Goal: Task Accomplishment & Management: Complete application form

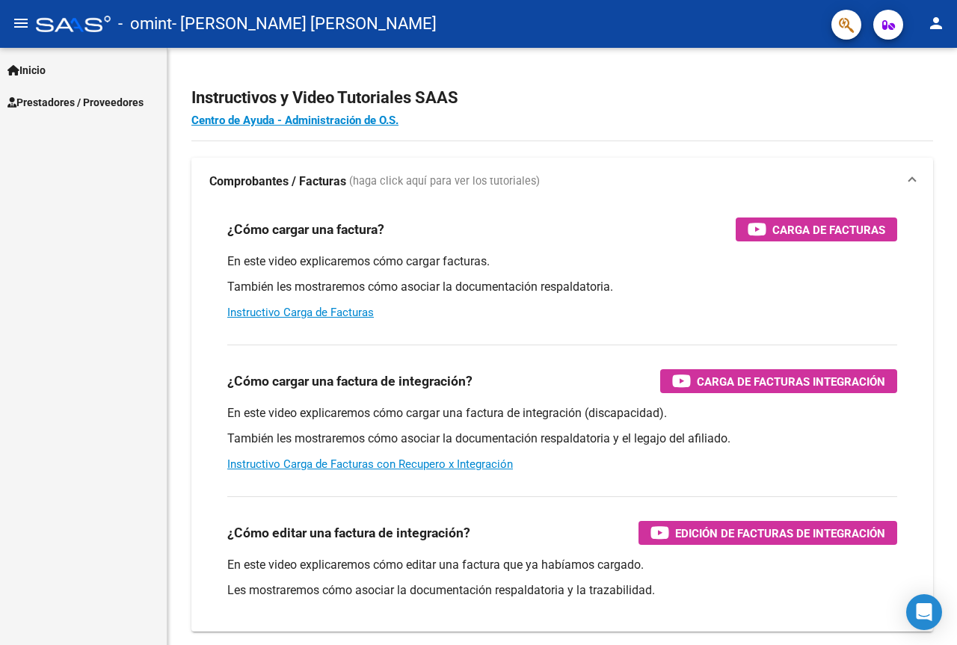
click at [84, 94] on span "Prestadores / Proveedores" at bounding box center [75, 102] width 136 height 16
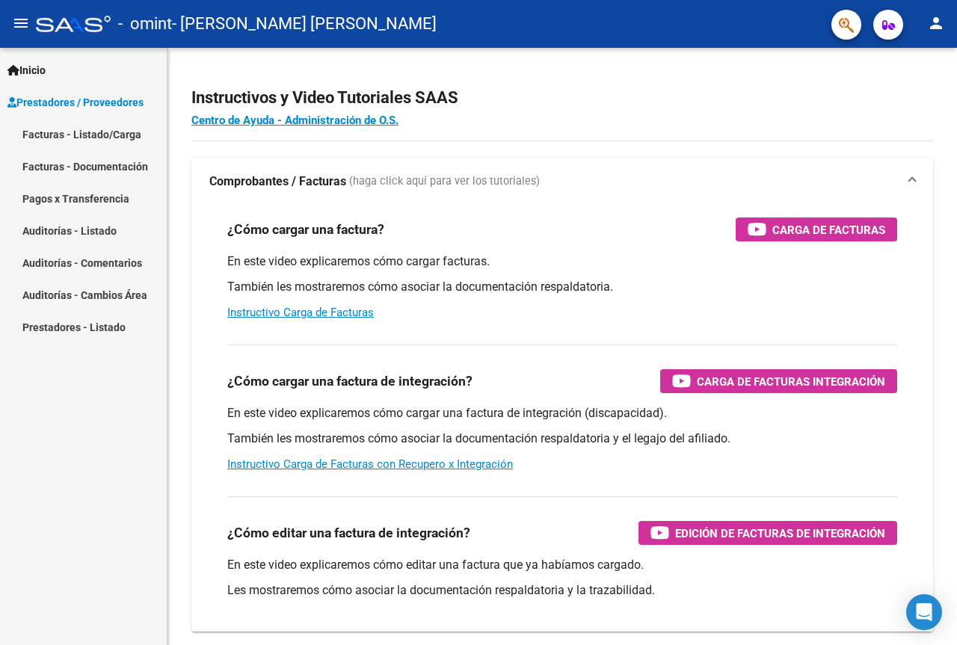
click at [141, 135] on link "Facturas - Listado/Carga" at bounding box center [83, 134] width 167 height 32
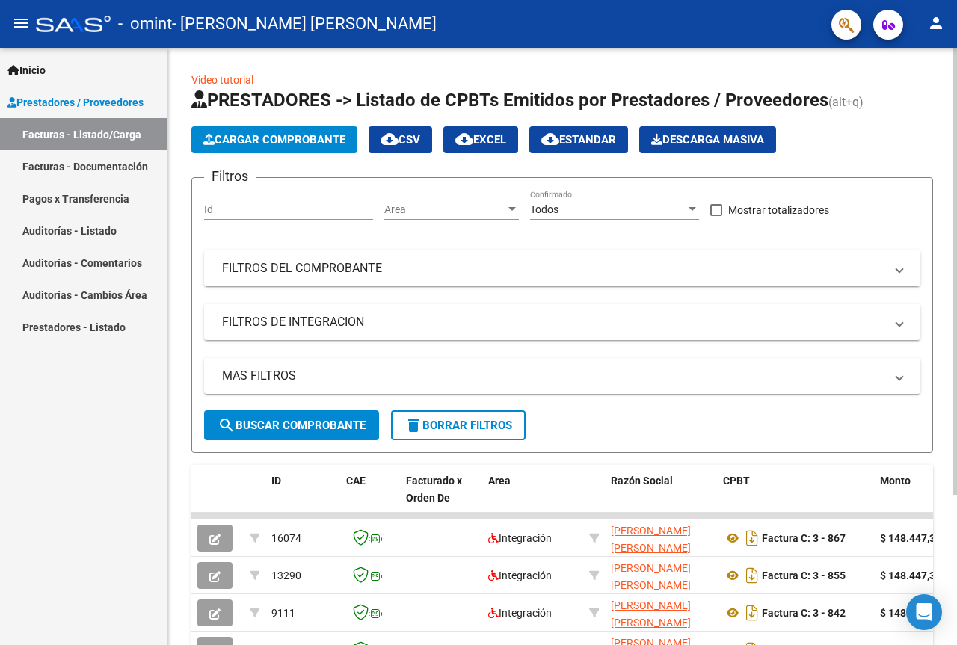
click at [306, 146] on span "Cargar Comprobante" at bounding box center [274, 139] width 142 height 13
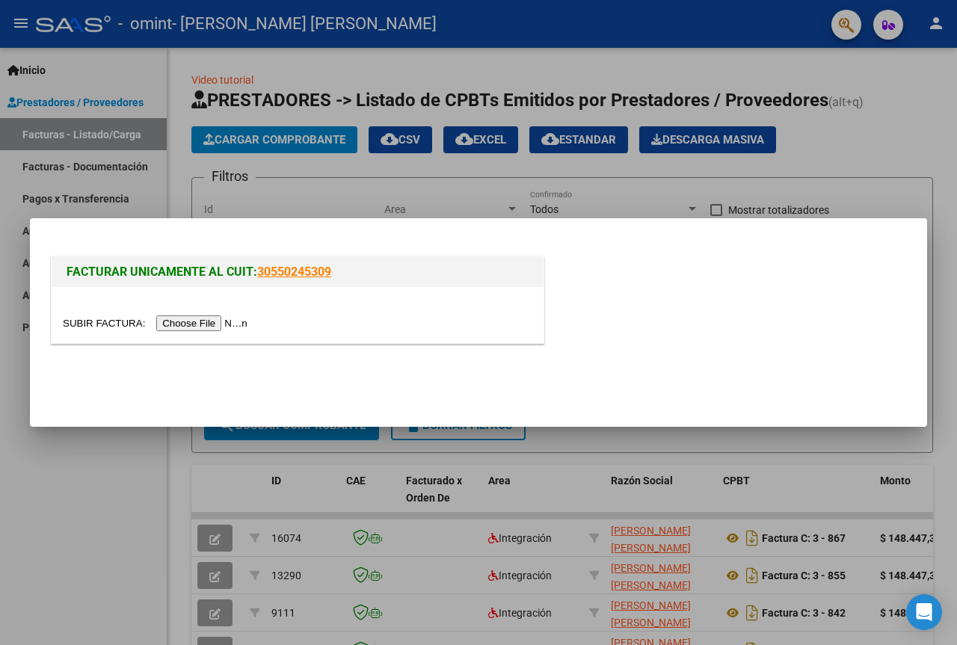
click at [227, 321] on input "file" at bounding box center [157, 323] width 189 height 16
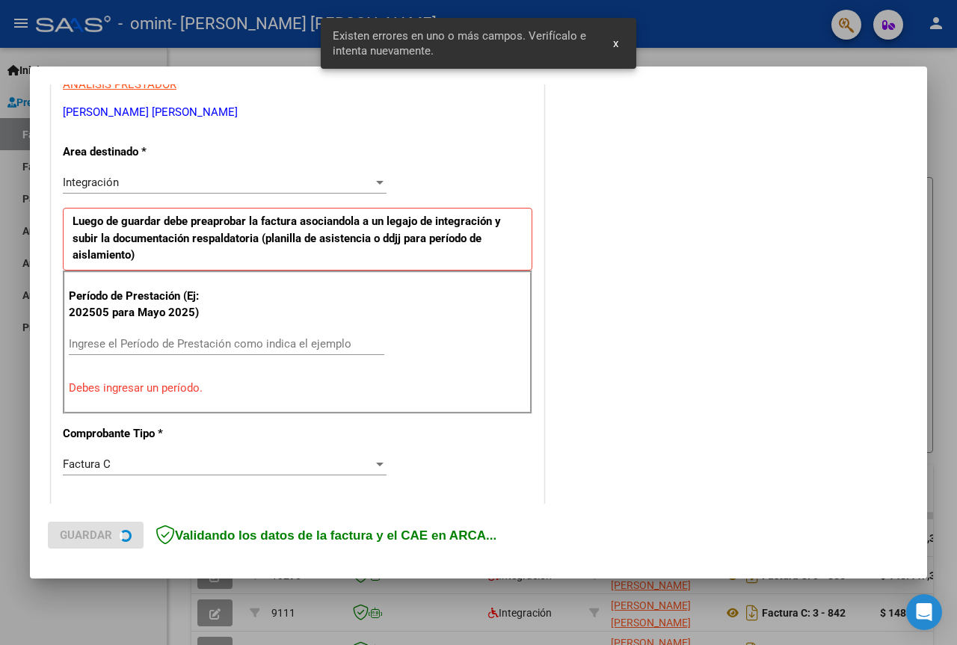
scroll to position [300, 0]
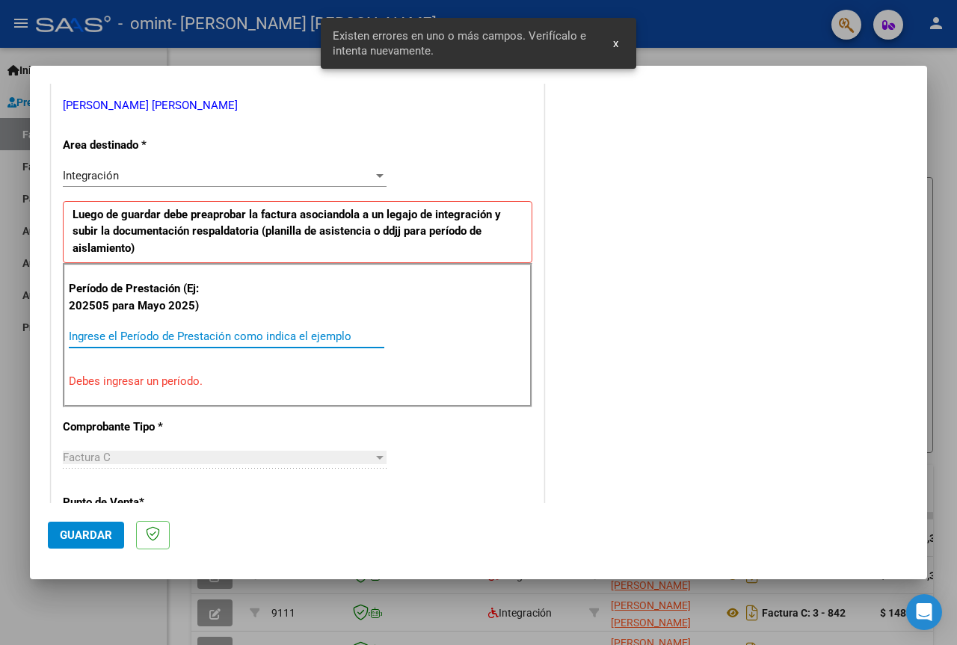
click at [185, 339] on input "Ingrese el Período de Prestación como indica el ejemplo" at bounding box center [226, 336] width 315 height 13
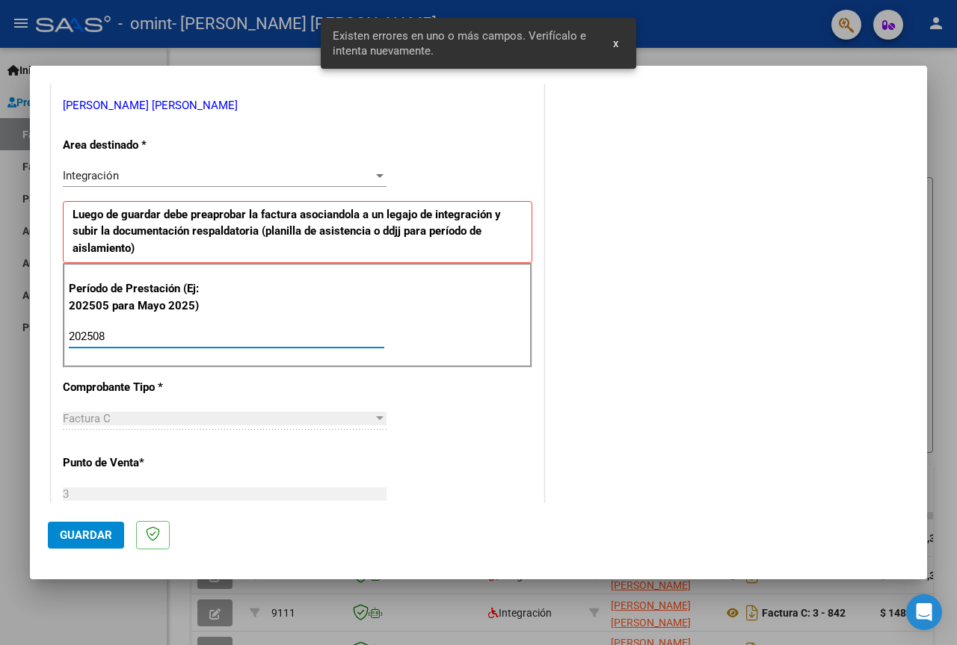
type input "202508"
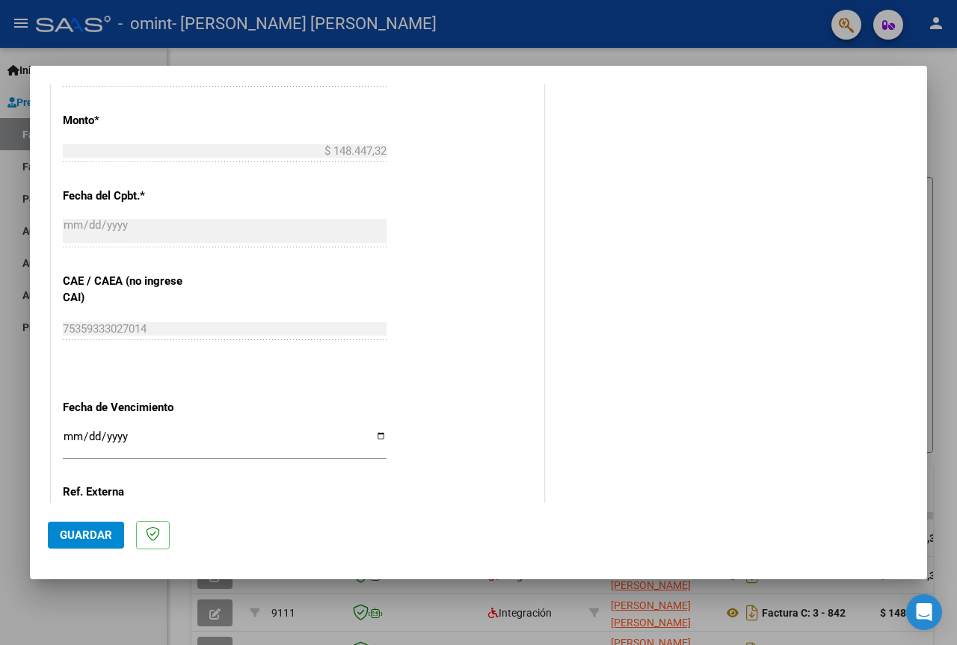
scroll to position [823, 0]
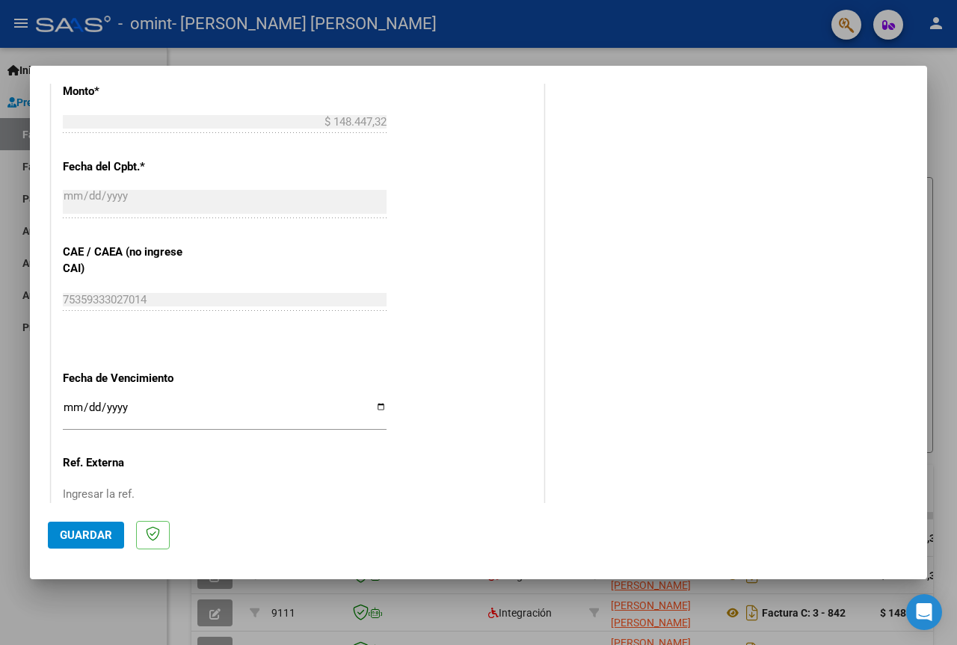
click at [73, 401] on input "Ingresar la fecha" at bounding box center [225, 413] width 324 height 24
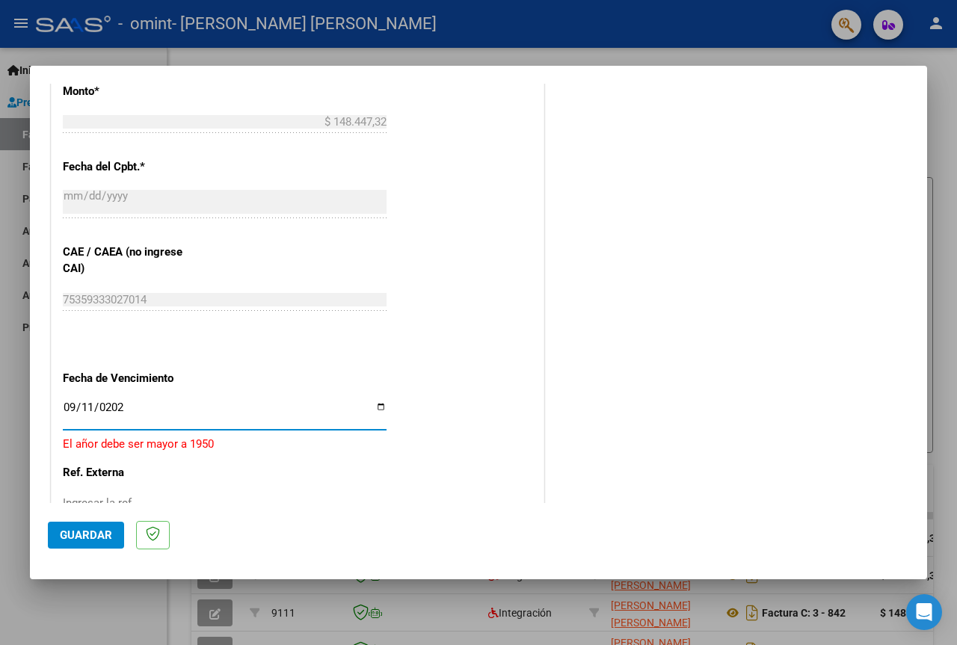
type input "[DATE]"
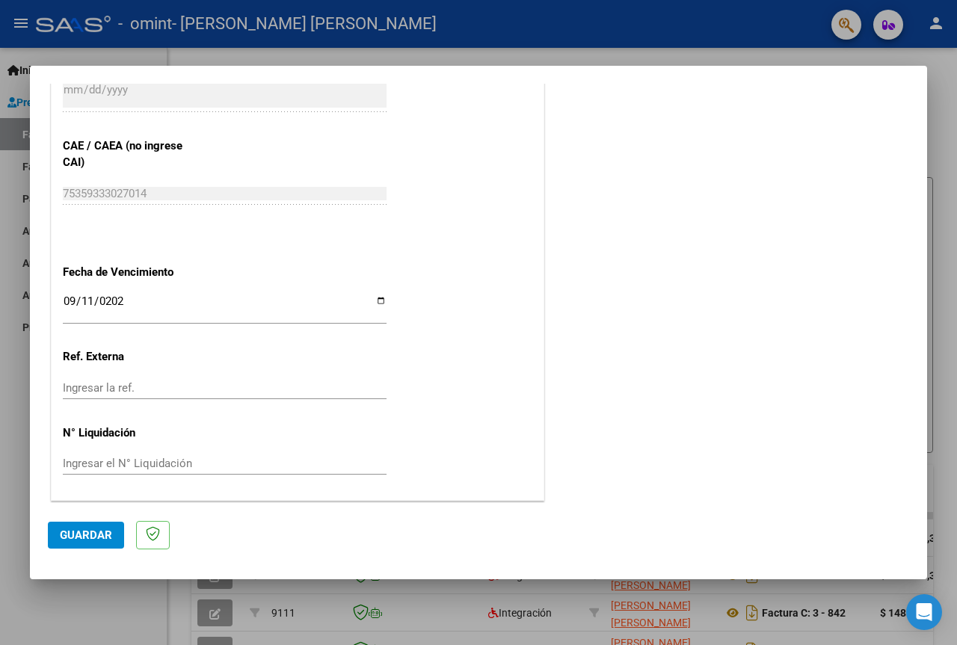
scroll to position [930, 0]
click at [110, 542] on button "Guardar" at bounding box center [86, 535] width 76 height 27
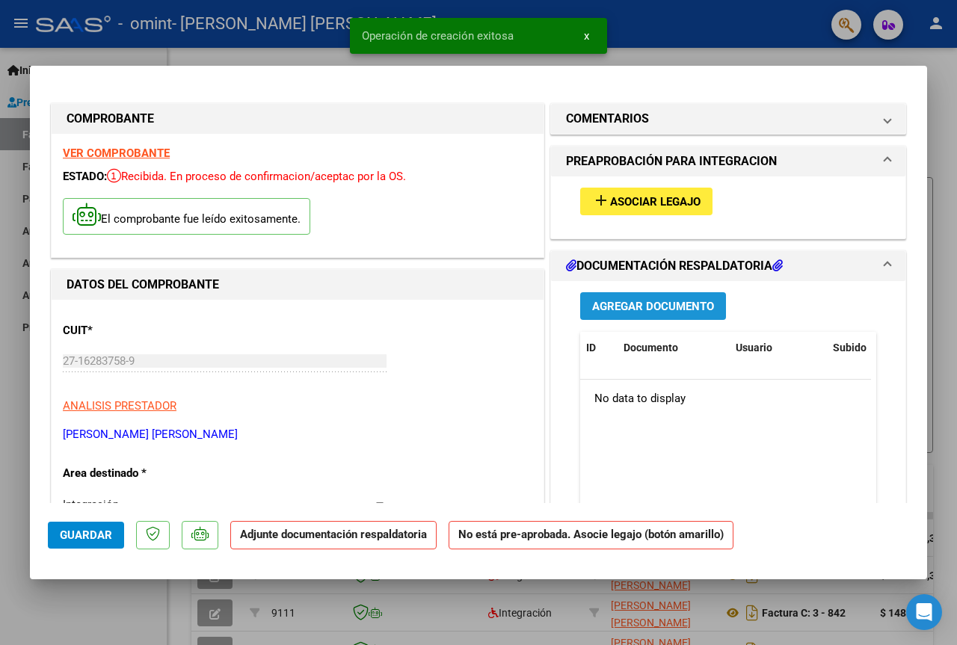
click at [628, 300] on span "Agregar Documento" at bounding box center [653, 306] width 122 height 13
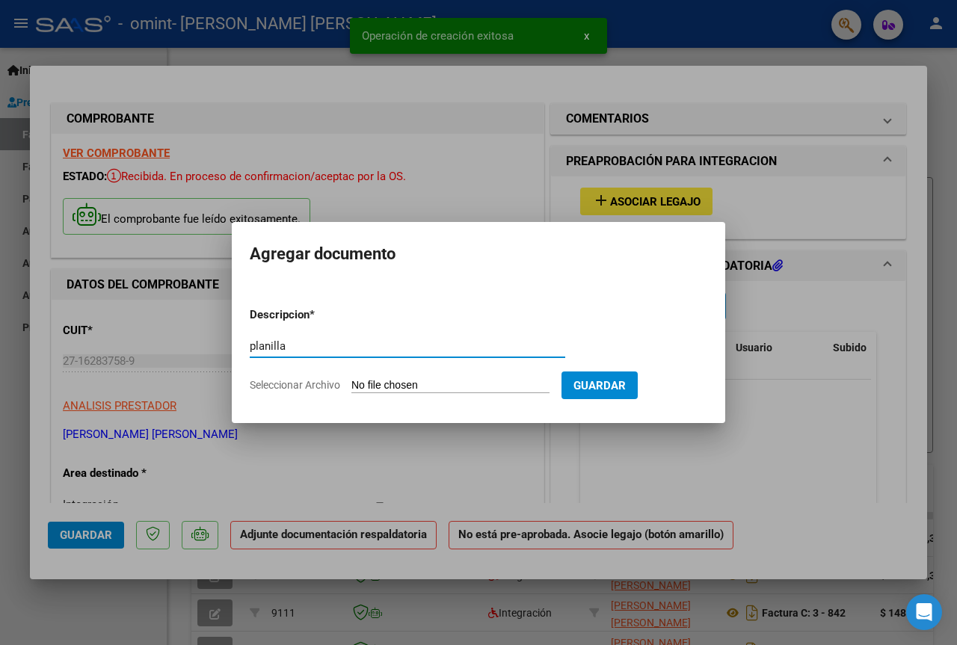
type input "planilla"
click at [535, 386] on input "Seleccionar Archivo" at bounding box center [450, 386] width 198 height 14
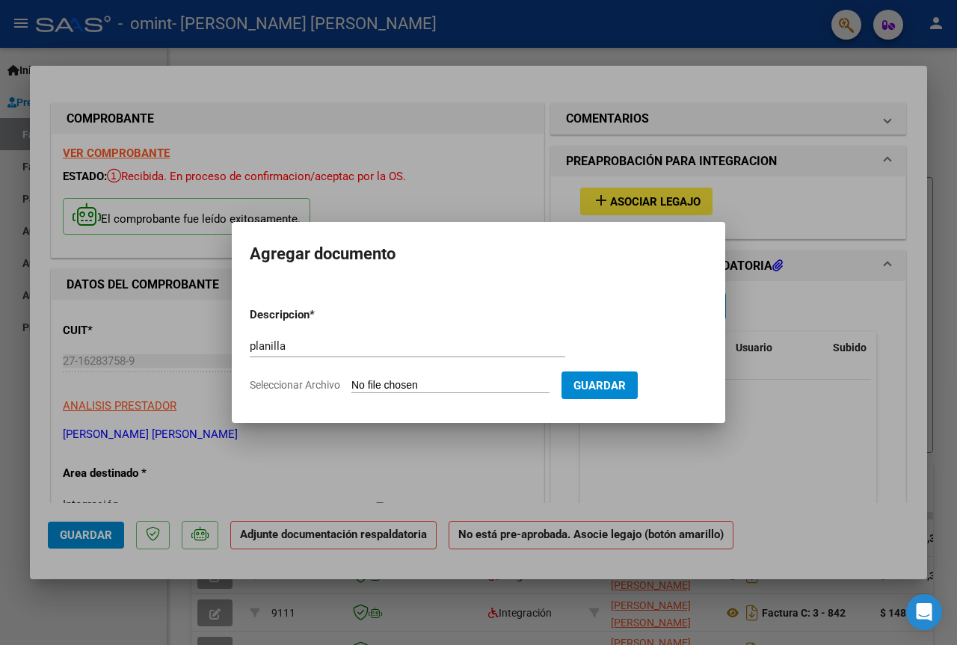
click at [807, 450] on div at bounding box center [478, 322] width 957 height 645
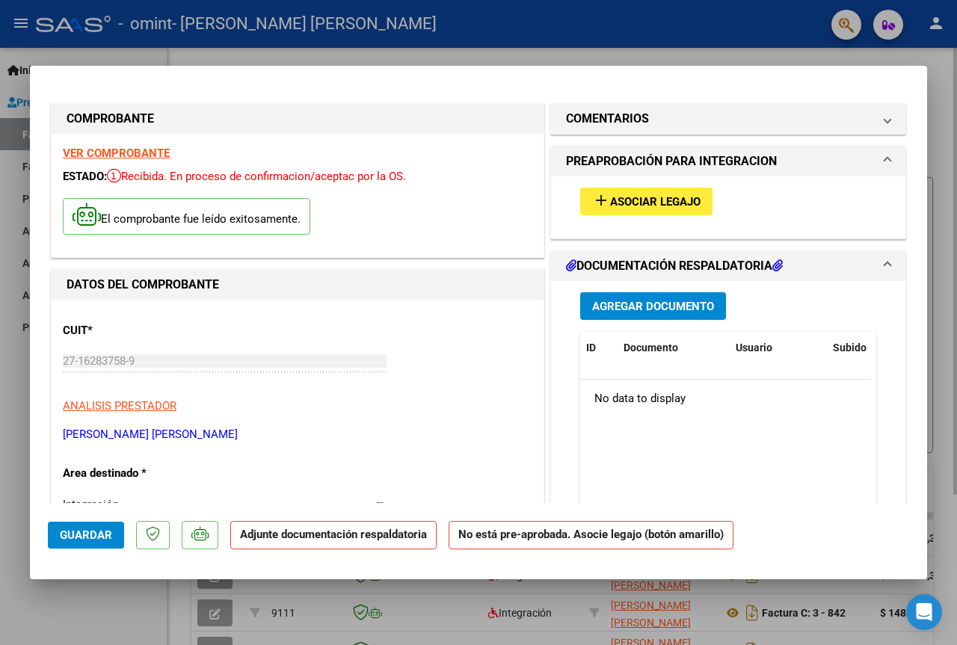
click at [712, 52] on div at bounding box center [478, 322] width 957 height 645
type input "$ 0,00"
